Goal: Communication & Community: Answer question/provide support

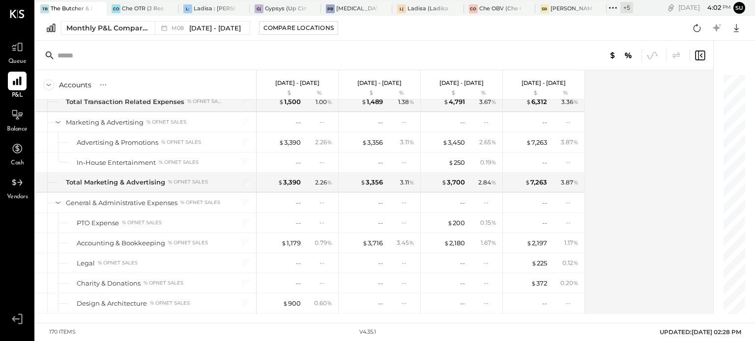
scroll to position [2087, 0]
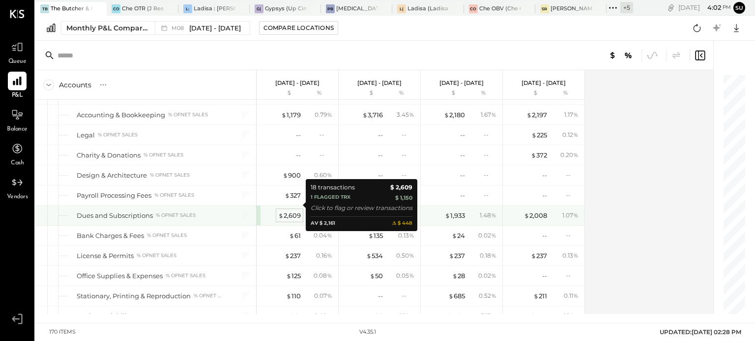
click at [279, 212] on span "$" at bounding box center [280, 216] width 5 height 8
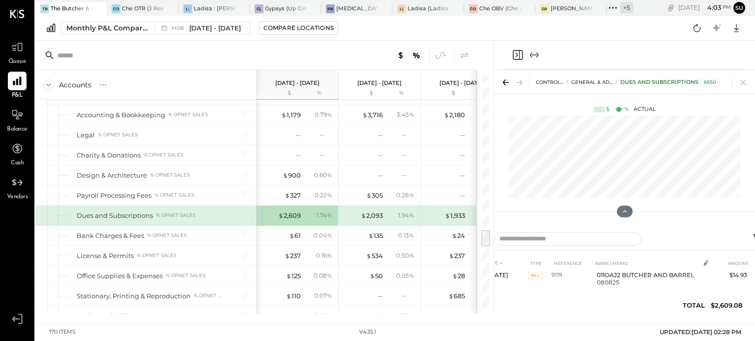
scroll to position [120, 0]
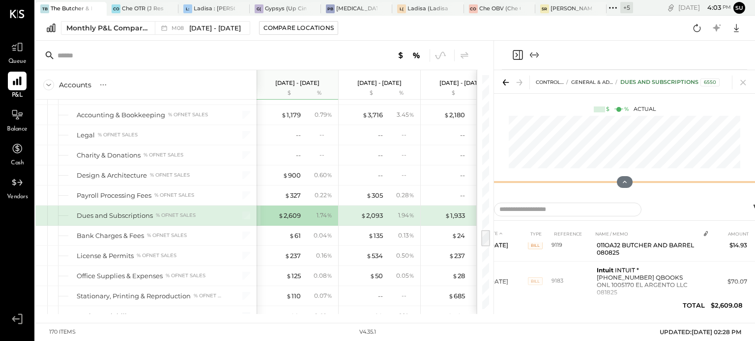
click at [595, 125] on div "CONTROLLABLE EXPENSES General & Administrative Expenses Dues and Subscriptions …" at bounding box center [624, 133] width 261 height 126
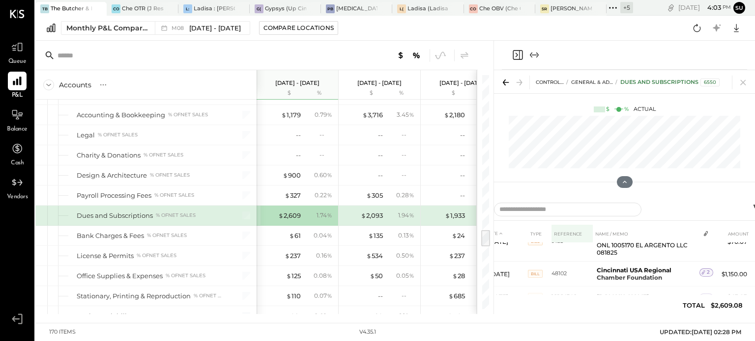
scroll to position [161, 0]
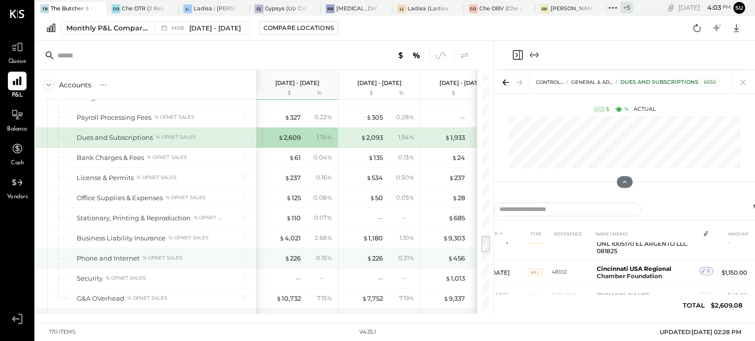
click at [482, 237] on div at bounding box center [485, 244] width 9 height 16
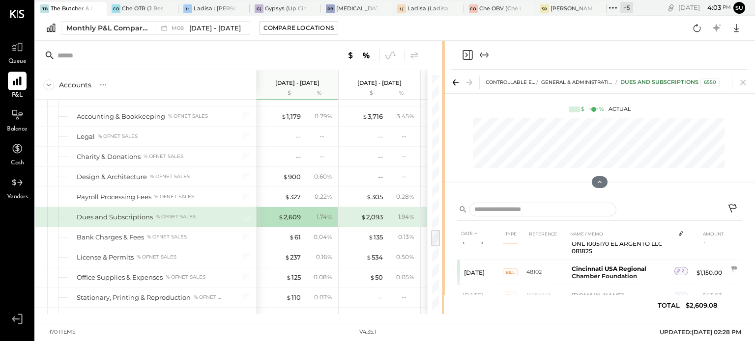
drag, startPoint x: 492, startPoint y: 234, endPoint x: 444, endPoint y: 228, distance: 48.9
click at [444, 228] on div "Accounts S % GL [DATE] - [DATE] $ % [DATE] - [DATE] $ % [DATE] - [DATE] $ % [DA…" at bounding box center [394, 178] width 719 height 274
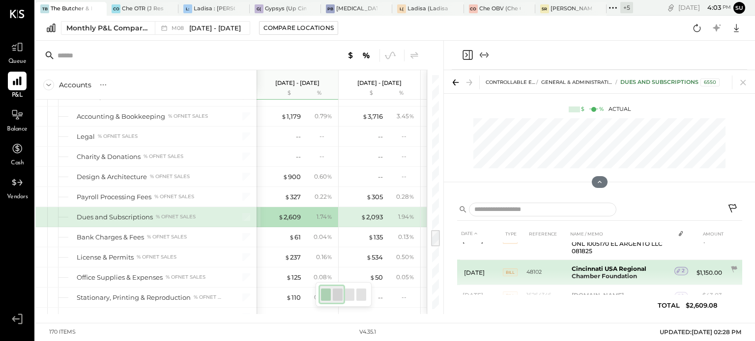
click at [654, 260] on td "Cincinnati USA Regional Chamber Foundation" at bounding box center [621, 272] width 107 height 25
click at [628, 265] on b "Cincinnati USA Regional Chamber Foundation" at bounding box center [608, 272] width 75 height 15
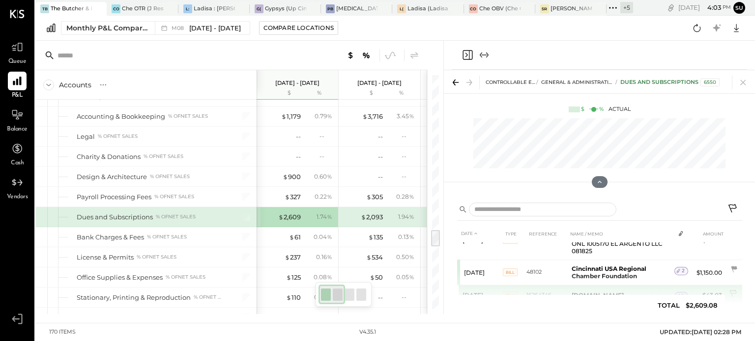
click at [636, 285] on td "[DOMAIN_NAME]" at bounding box center [621, 295] width 107 height 21
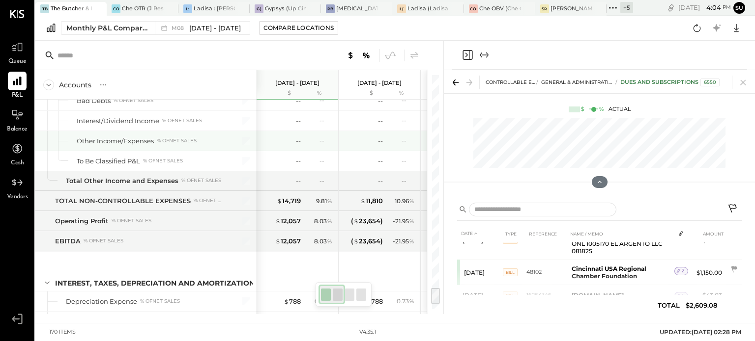
scroll to position [2840, 0]
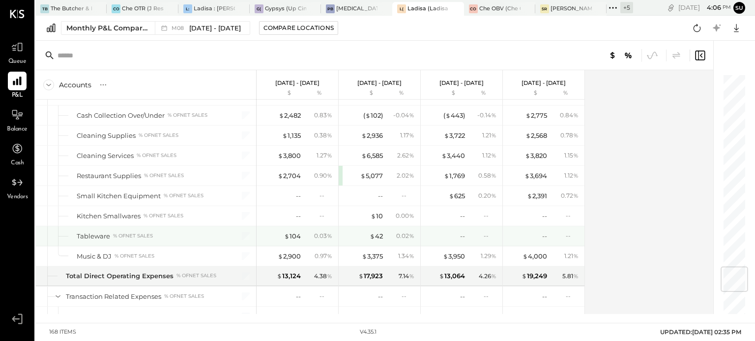
scroll to position [1623, 0]
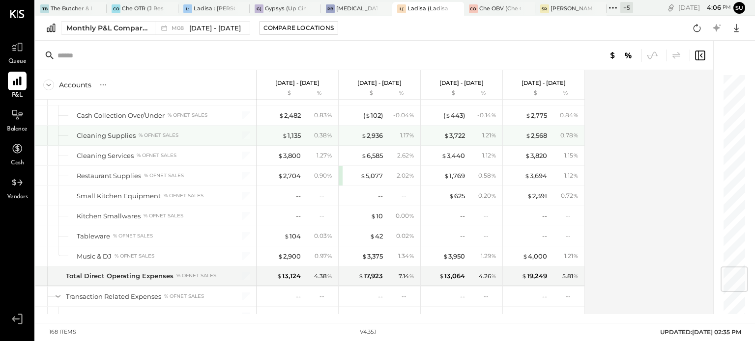
click at [376, 134] on div "$ 2,936 1.17 %" at bounding box center [380, 136] width 74 height 20
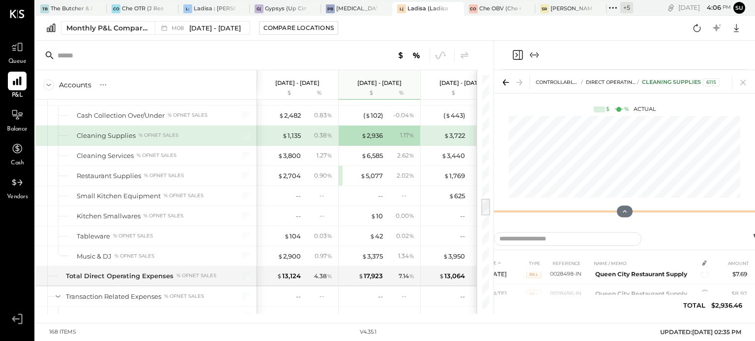
scroll to position [69, 0]
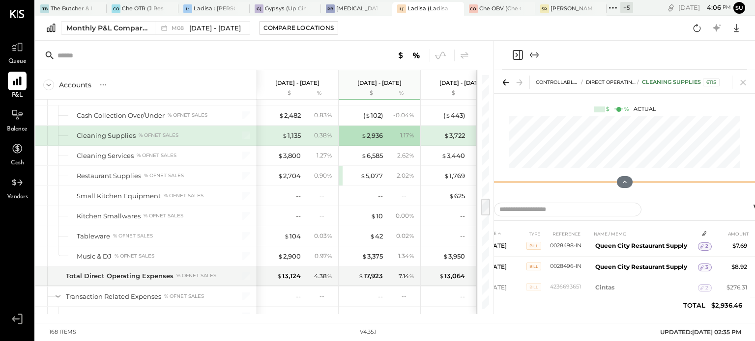
click at [610, 150] on div "CONTROLLABLE EXPENSES Direct Operating Expenses Cleaning Supplies 6115 $ % Actu…" at bounding box center [624, 133] width 261 height 126
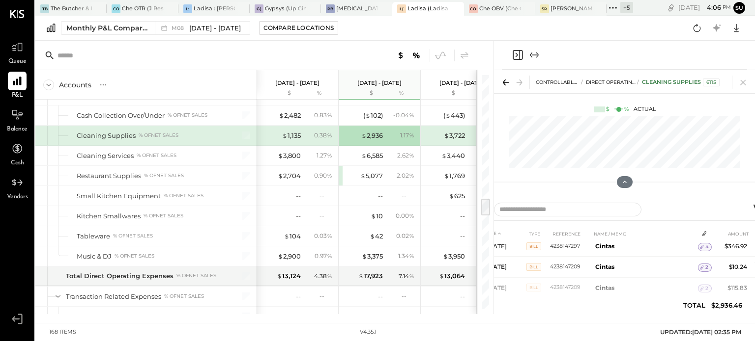
scroll to position [354, 0]
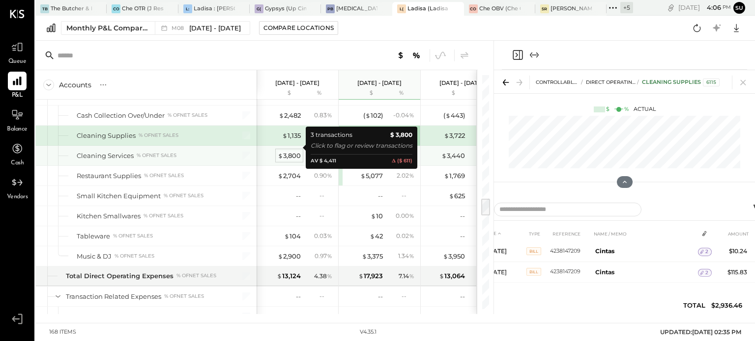
click at [292, 151] on div "$ 3,800" at bounding box center [289, 155] width 23 height 9
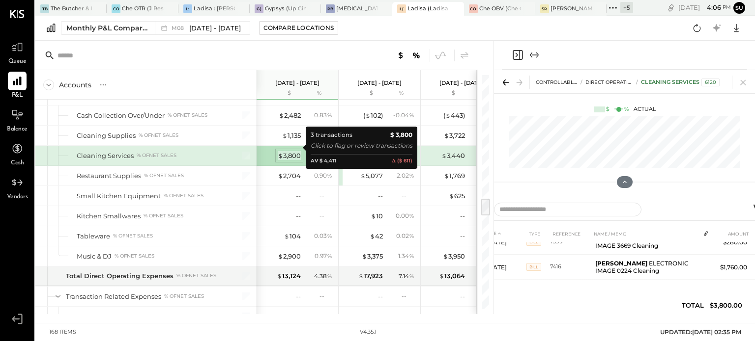
scroll to position [38, 0]
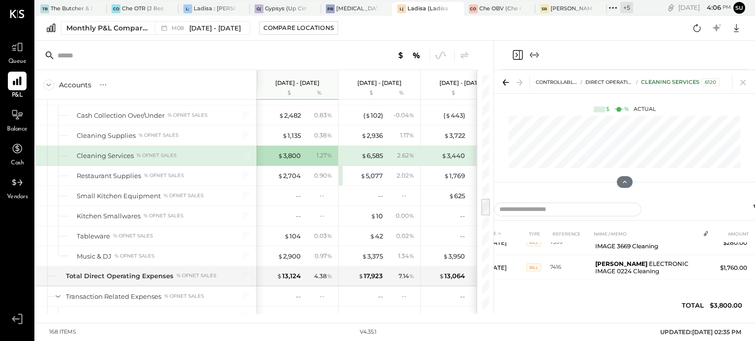
click at [552, 285] on div "DATE TYPE REFERENCE NAME / MEMO AMOUNT Aug 14, 25 BILL 7398 Mark Finan ELECTRON…" at bounding box center [624, 272] width 285 height 94
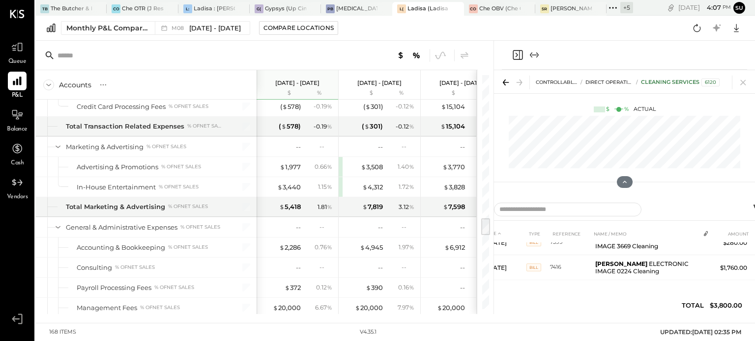
scroll to position [1881, 0]
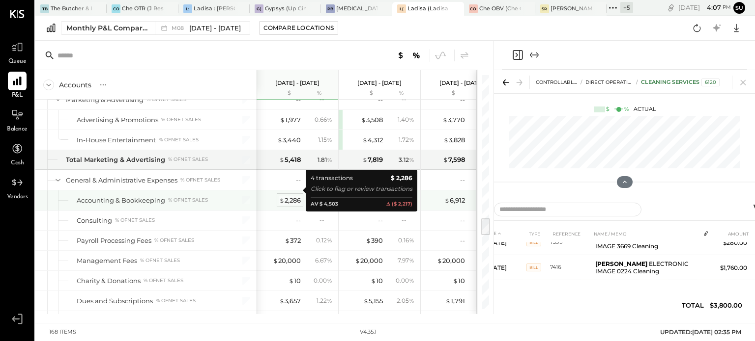
click at [288, 196] on div "$ 2,286" at bounding box center [290, 200] width 22 height 9
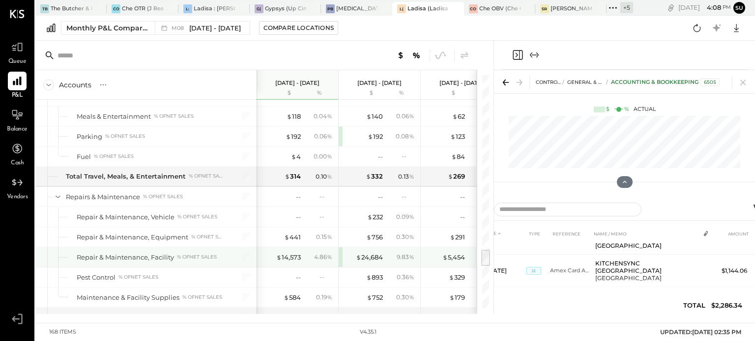
scroll to position [2287, 0]
click at [372, 253] on div "$ 24,684" at bounding box center [369, 257] width 27 height 9
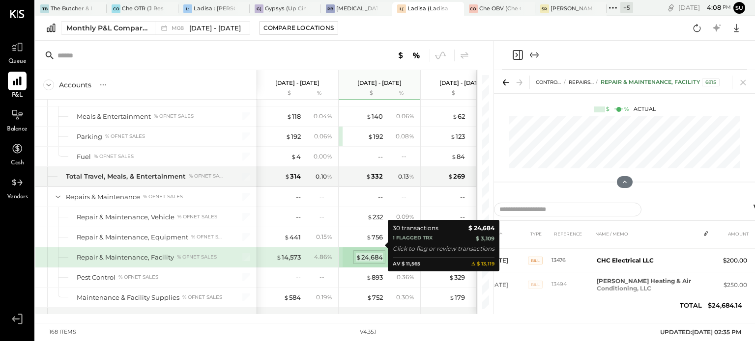
scroll to position [44, 0]
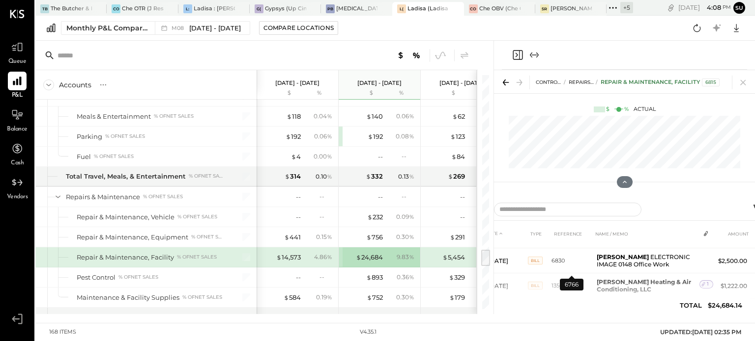
scroll to position [139, 0]
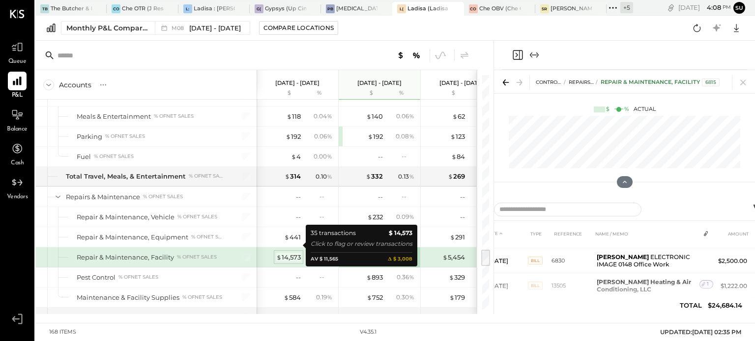
click at [280, 254] on span "$" at bounding box center [278, 258] width 5 height 8
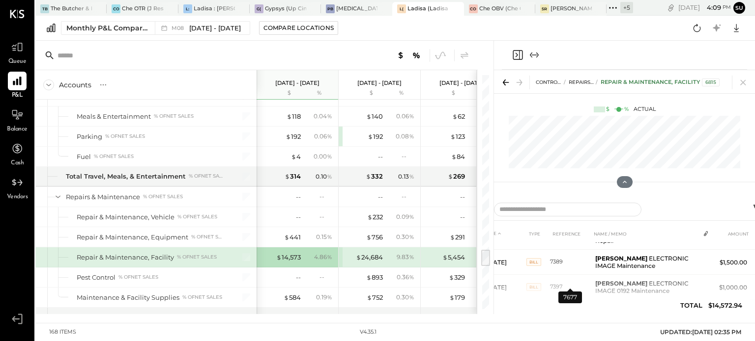
scroll to position [51, 0]
click at [492, 205] on div at bounding box center [493, 178] width 3 height 274
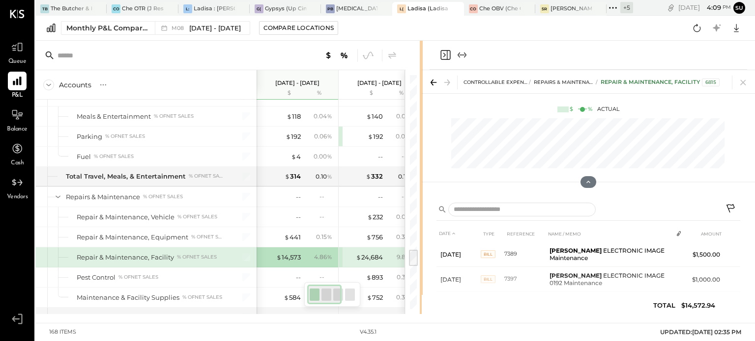
scroll to position [47, 0]
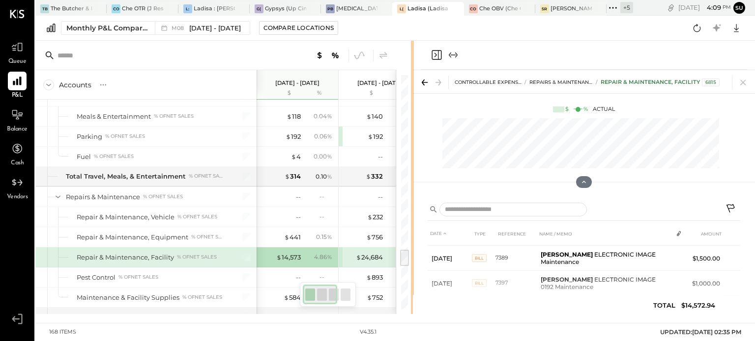
drag, startPoint x: 492, startPoint y: 192, endPoint x: 407, endPoint y: 204, distance: 86.3
click at [407, 204] on div "Accounts S % GL Aug 1 - 31, 2025 $ % Jul 1 - 31, 2025 $ % Jun 1 - 30, 2025 $ % …" at bounding box center [394, 178] width 719 height 274
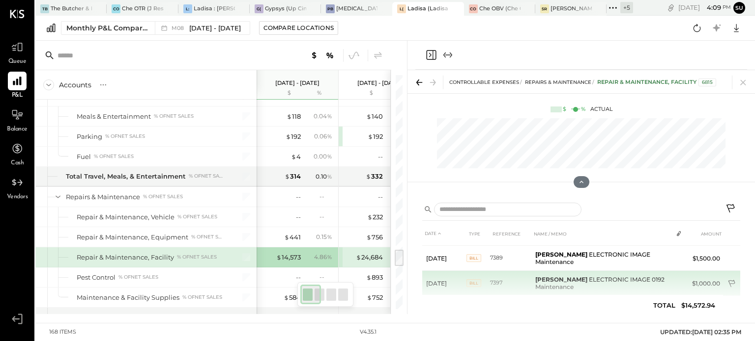
click at [730, 283] on icon at bounding box center [732, 285] width 10 height 10
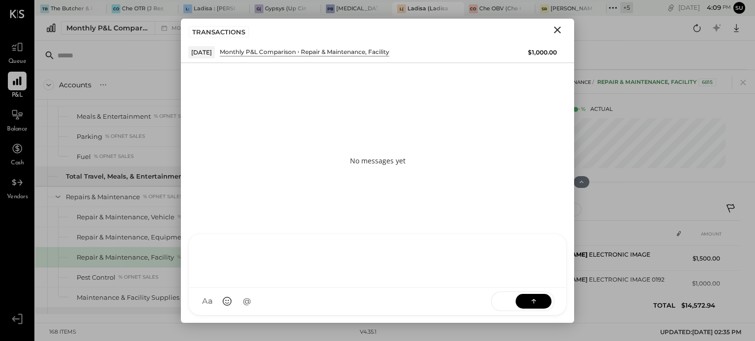
click at [230, 296] on div "AM Ali Mehdi I imeronijuan MA Mohammadsalkin Ansari S sueimeroni MESSAGE SUGGES…" at bounding box center [377, 275] width 378 height 82
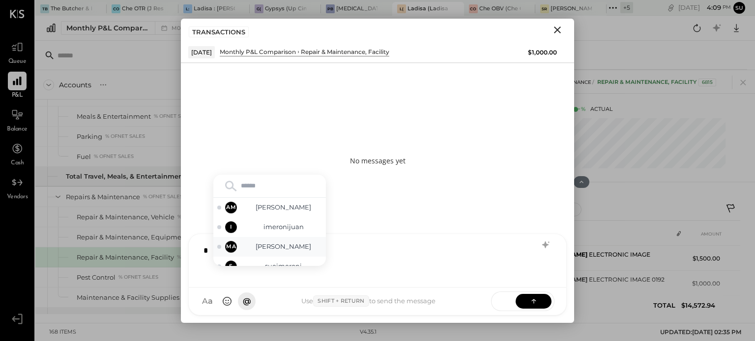
click at [278, 243] on span "Mohammadsalkin Ansari" at bounding box center [283, 246] width 77 height 9
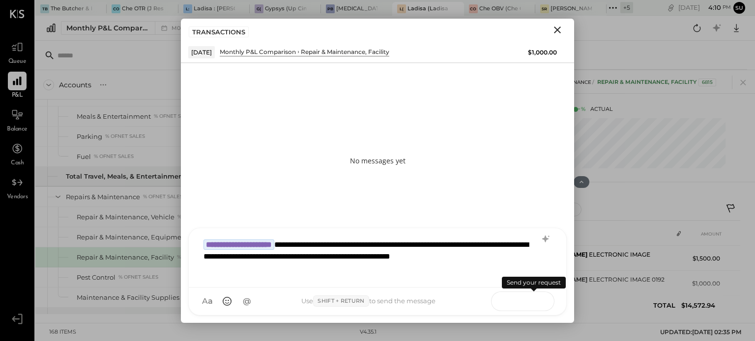
click at [527, 300] on button at bounding box center [533, 301] width 36 height 15
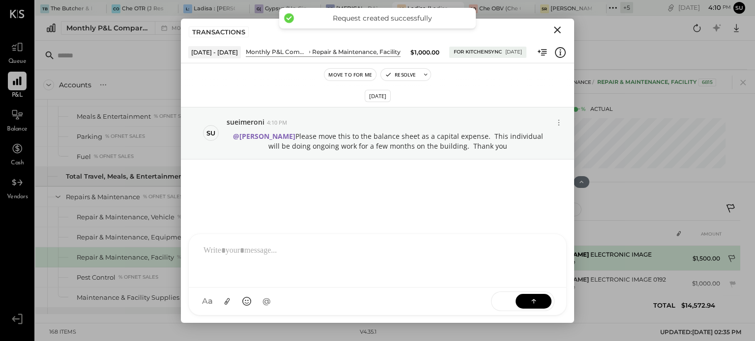
click at [732, 255] on icon at bounding box center [732, 260] width 10 height 10
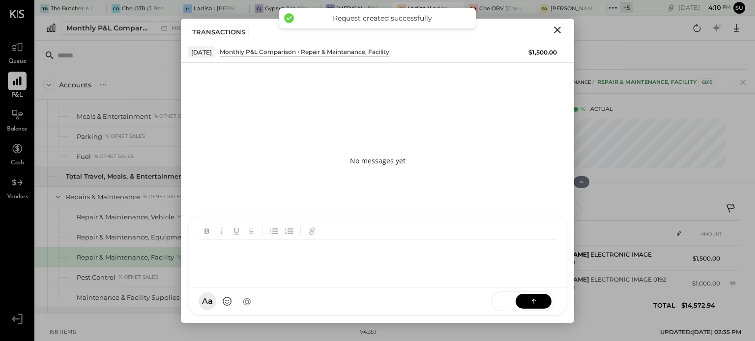
click at [335, 304] on div "AM Ali Mehdi I imeronijuan MA Mohammadsalkin Ansari S sueimeroni MESSAGE SUGGES…" at bounding box center [377, 266] width 378 height 100
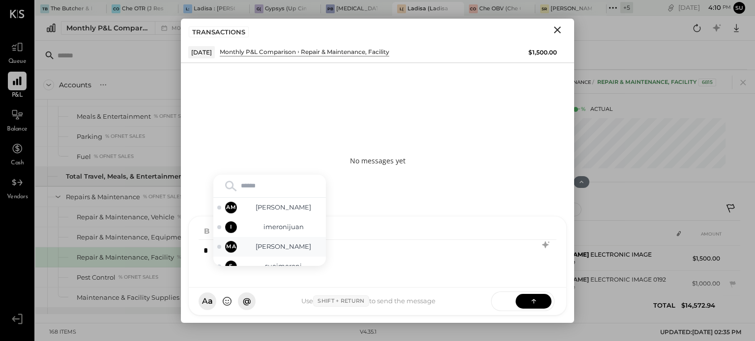
click at [275, 249] on span "Mohammadsalkin Ansari" at bounding box center [283, 246] width 77 height 9
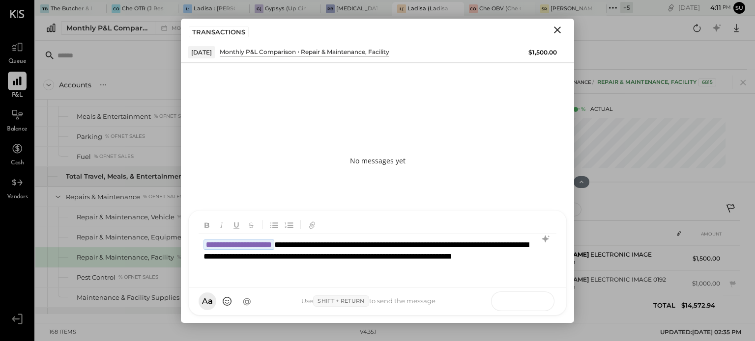
click at [524, 305] on button at bounding box center [533, 301] width 36 height 15
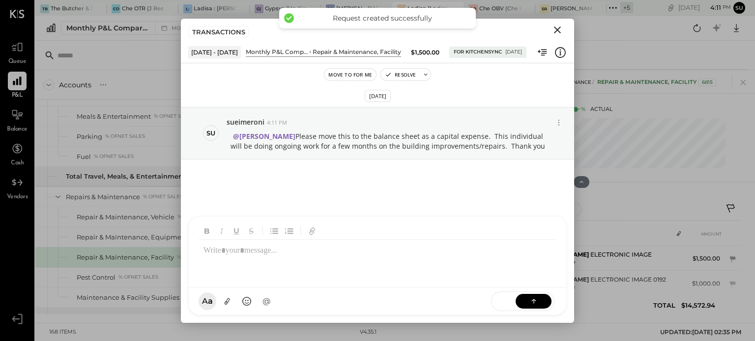
click at [557, 33] on icon "Close" at bounding box center [557, 30] width 12 height 12
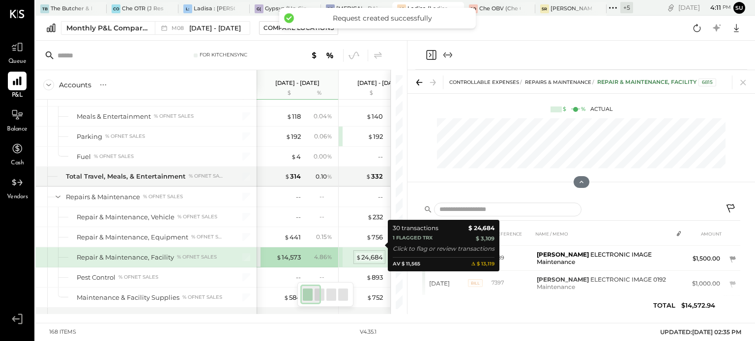
click at [360, 254] on span "$" at bounding box center [358, 258] width 5 height 8
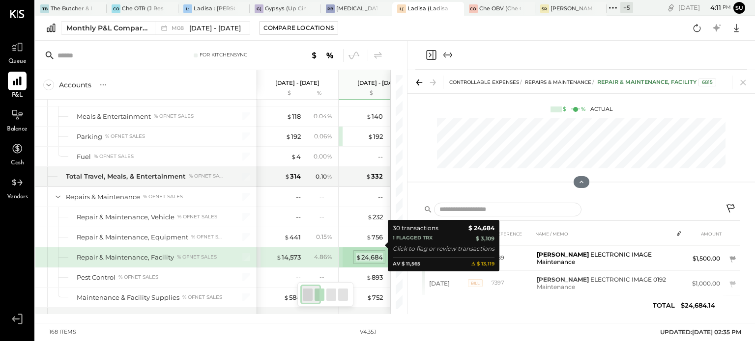
scroll to position [45, 0]
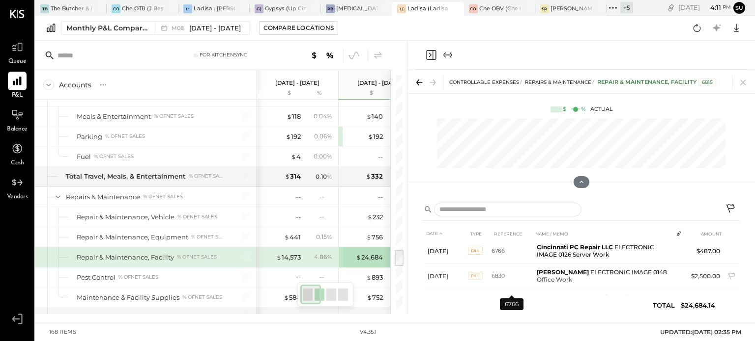
scroll to position [116, 0]
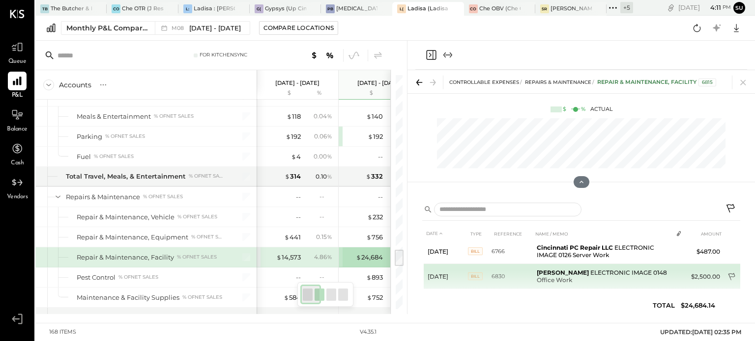
click at [728, 273] on icon at bounding box center [732, 278] width 10 height 10
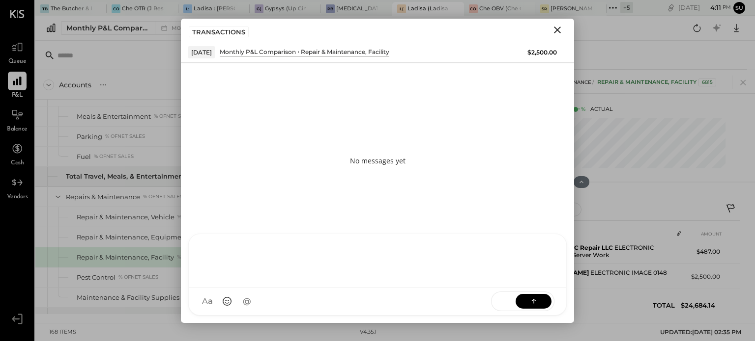
click at [301, 294] on div "AM Ali Mehdi I imeronijuan MA Mohammadsalkin Ansari S sueimeroni MESSAGE SUGGES…" at bounding box center [377, 275] width 378 height 82
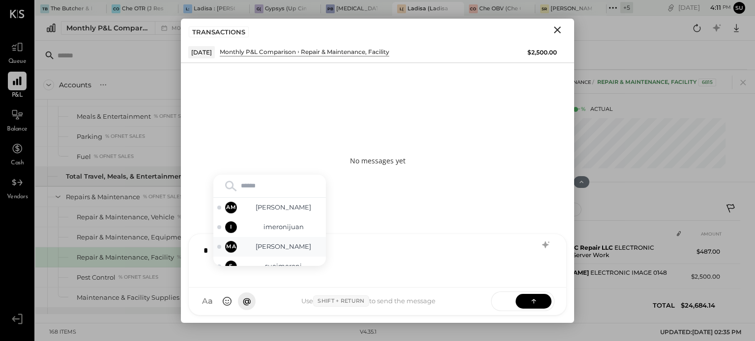
click at [262, 252] on span "Mohammadsalkin Ansari" at bounding box center [283, 246] width 77 height 9
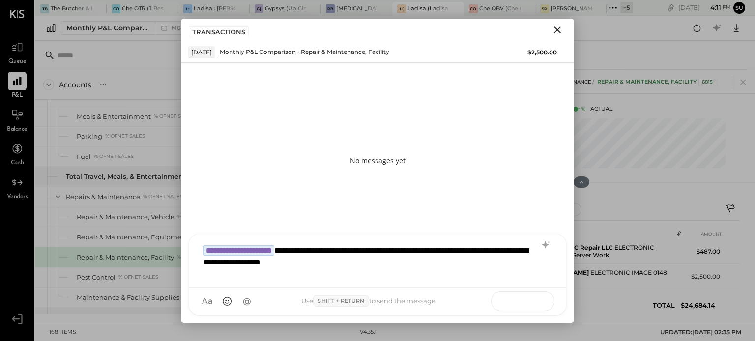
click at [533, 302] on icon at bounding box center [533, 301] width 0 height 4
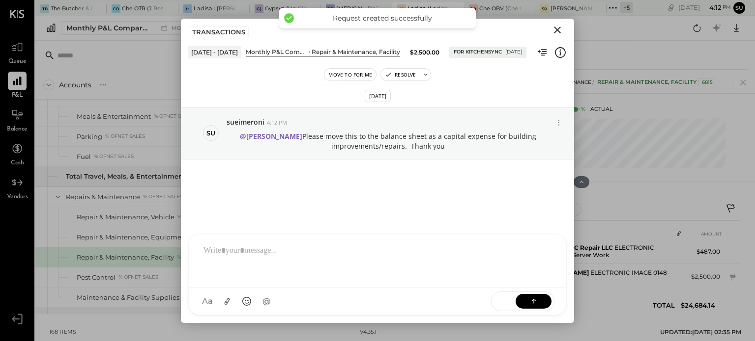
click at [557, 29] on icon "Close" at bounding box center [557, 30] width 7 height 7
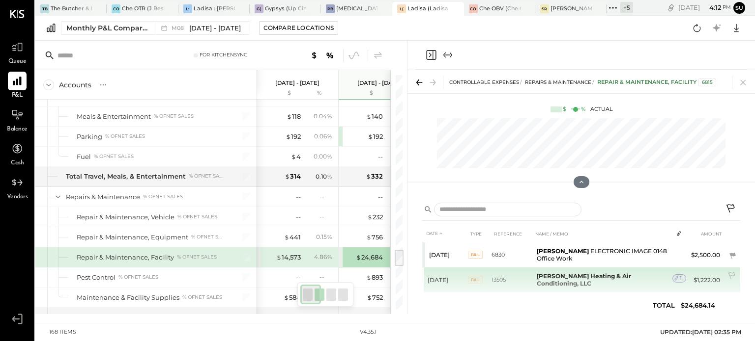
scroll to position [159, 0]
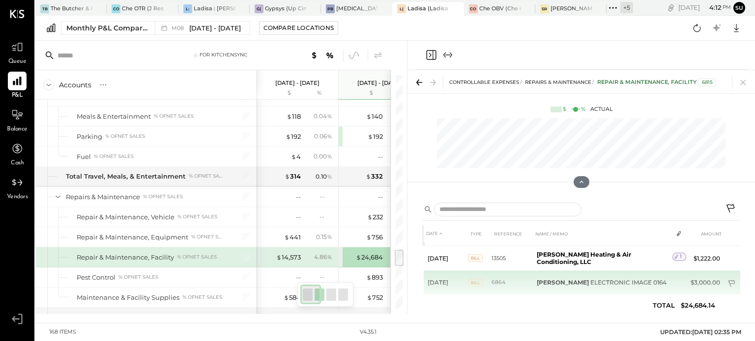
click at [727, 280] on icon at bounding box center [732, 285] width 10 height 10
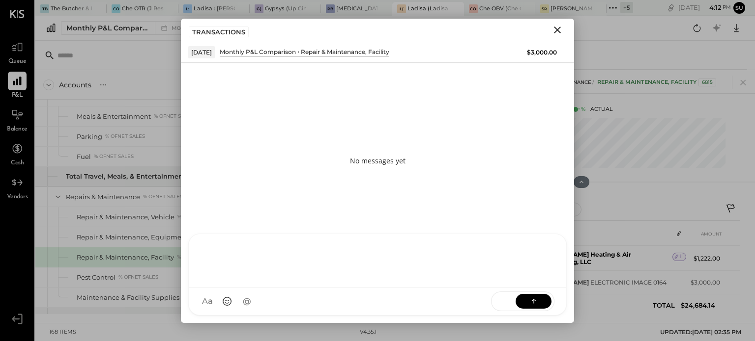
click at [222, 306] on div "AM Ali Mehdi I imeronijuan MA Mohammadsalkin Ansari S sueimeroni MESSAGE SUGGES…" at bounding box center [377, 275] width 378 height 82
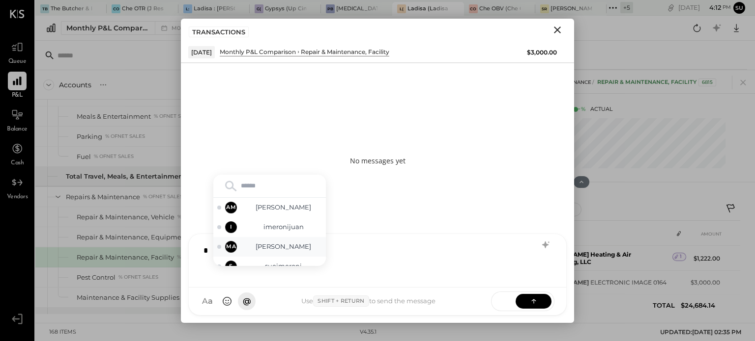
click at [277, 247] on span "Mohammadsalkin Ansari" at bounding box center [283, 246] width 77 height 9
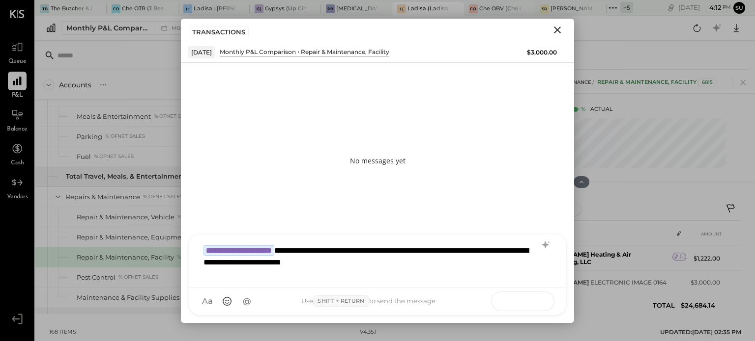
click at [526, 302] on button at bounding box center [533, 301] width 36 height 15
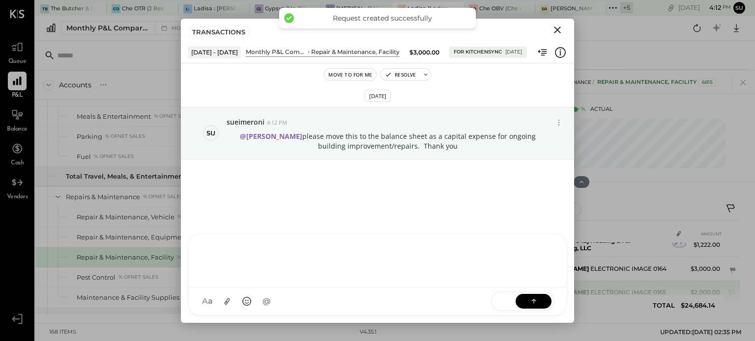
scroll to position [173, 0]
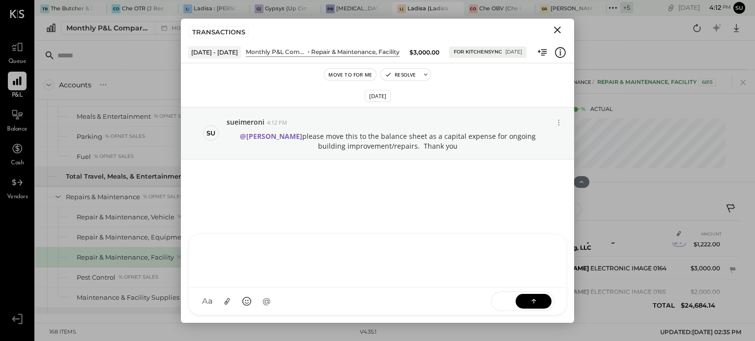
click at [556, 29] on icon "Close" at bounding box center [557, 30] width 7 height 7
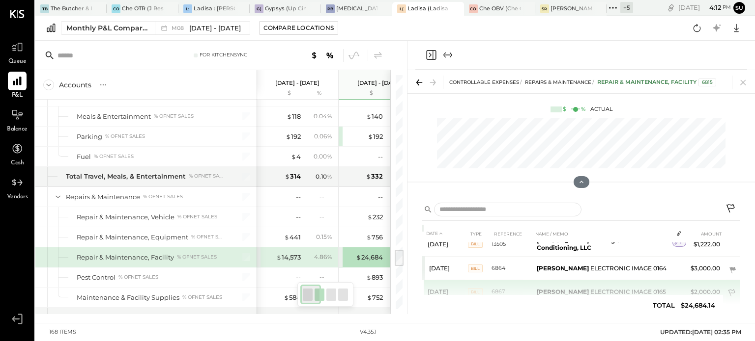
click at [728, 289] on icon at bounding box center [732, 294] width 10 height 10
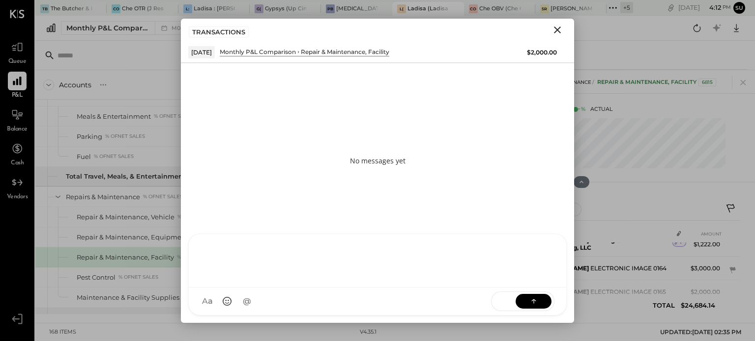
click at [258, 297] on div "AM Ali Mehdi I imeronijuan MA Mohammadsalkin Ansari S sueimeroni MESSAGE SUGGES…" at bounding box center [377, 275] width 378 height 82
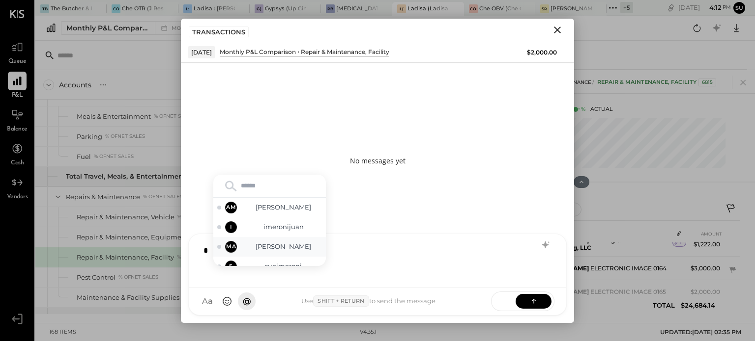
click at [271, 247] on span "Mohammadsalkin Ansari" at bounding box center [283, 246] width 77 height 9
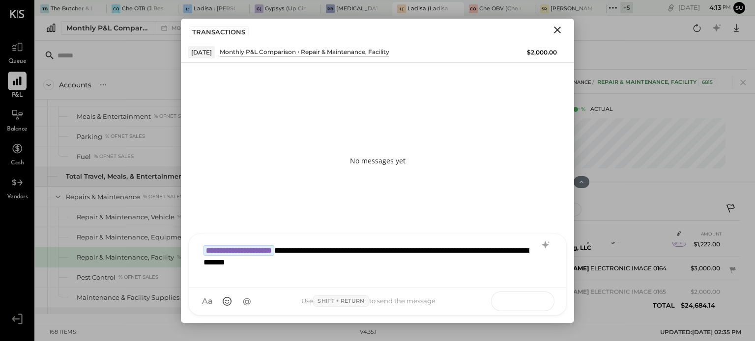
click at [527, 297] on button at bounding box center [533, 301] width 36 height 15
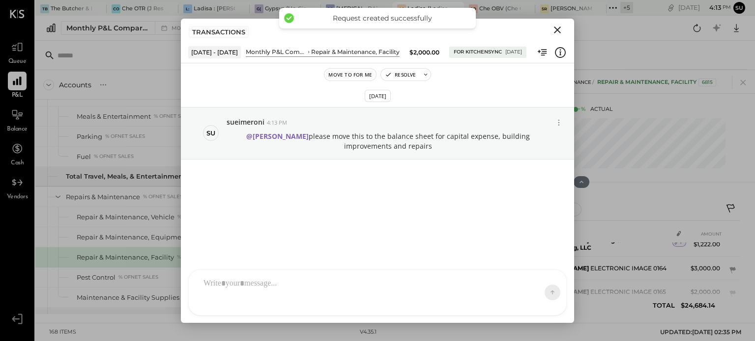
click at [559, 27] on icon "Close" at bounding box center [557, 30] width 7 height 7
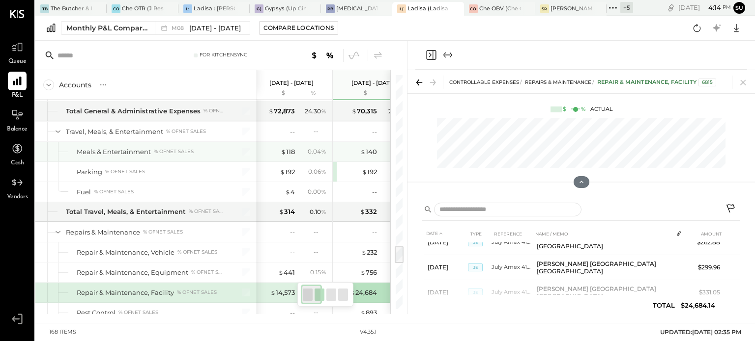
scroll to position [2247, 0]
